Goal: Entertainment & Leisure: Consume media (video, audio)

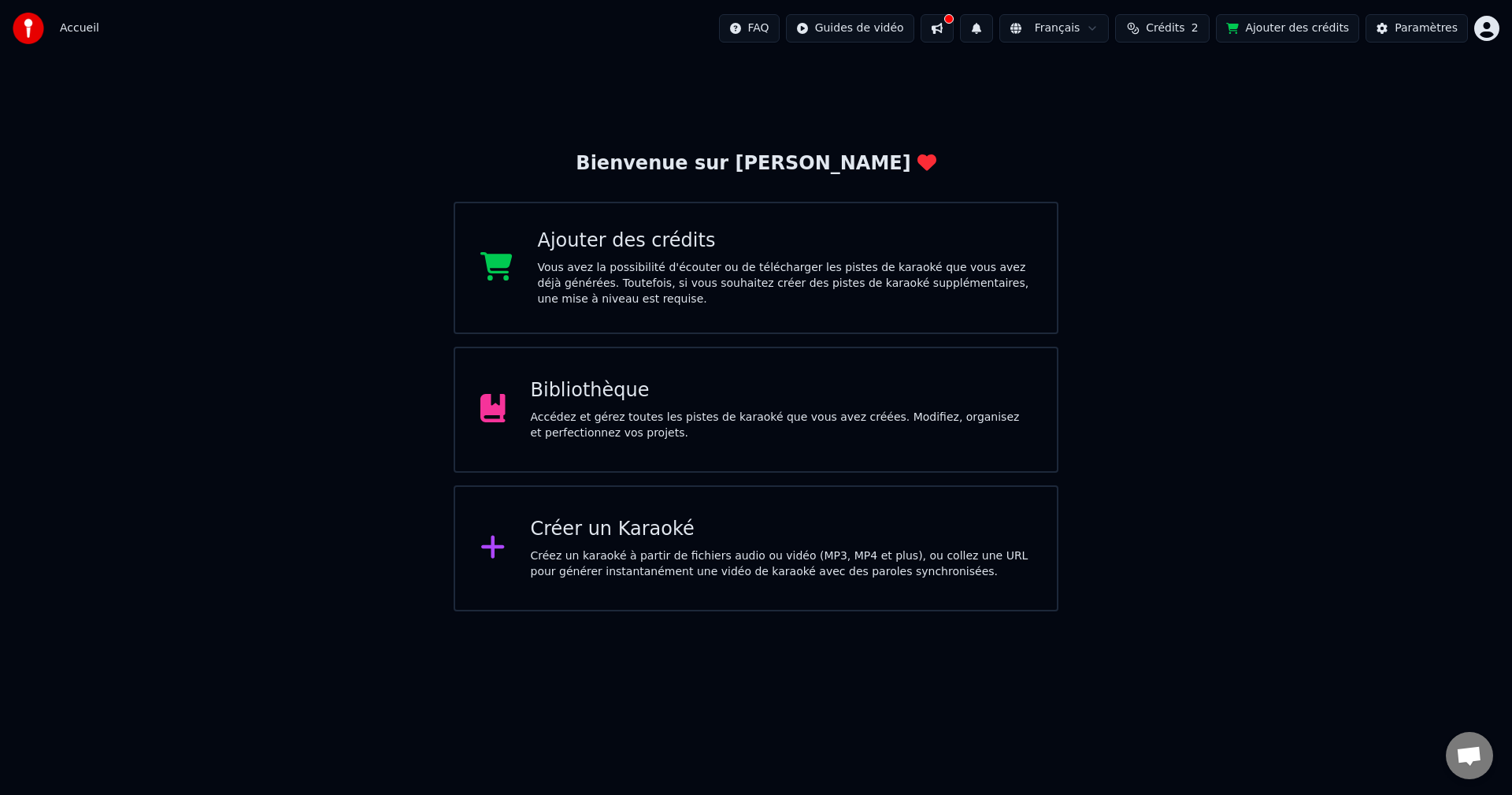
click at [656, 440] on div "Accédez et gérez toutes les pistes de karaoké que vous avez créées. Modifiez, o…" at bounding box center [781, 425] width 502 height 32
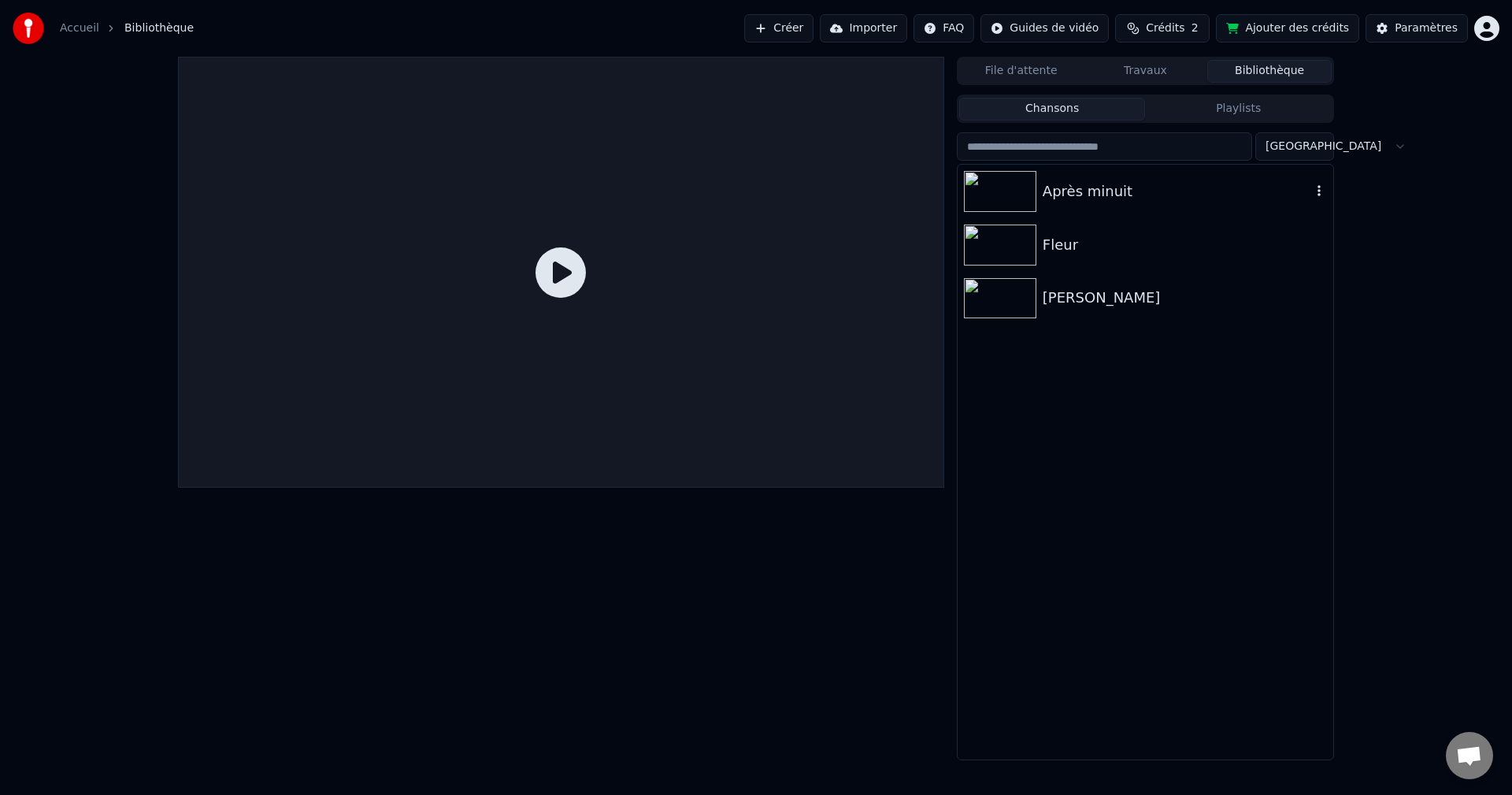
click at [1010, 200] on img at bounding box center [1001, 191] width 73 height 41
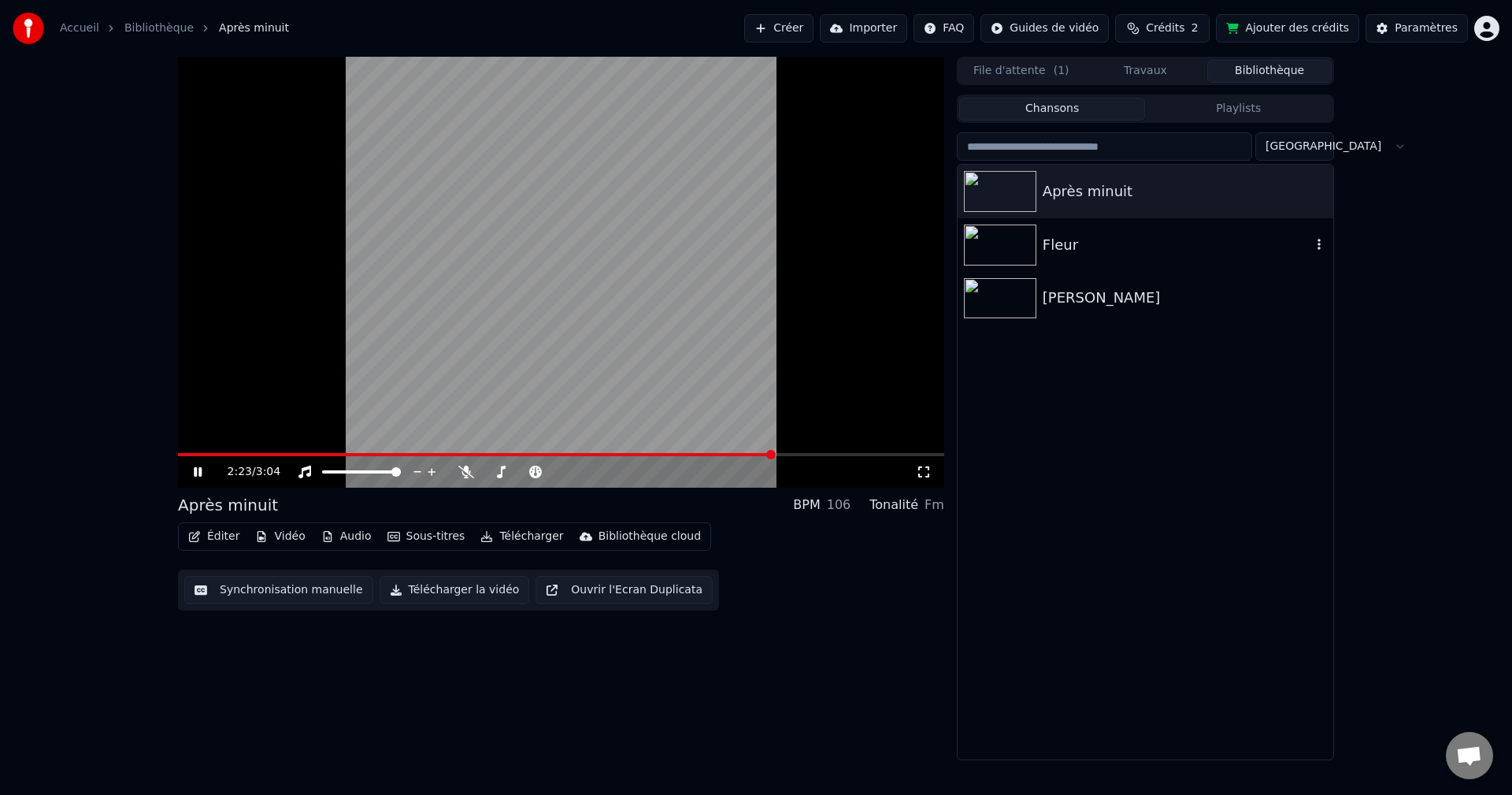
click at [1006, 243] on img at bounding box center [1001, 245] width 73 height 41
